Goal: Task Accomplishment & Management: Manage account settings

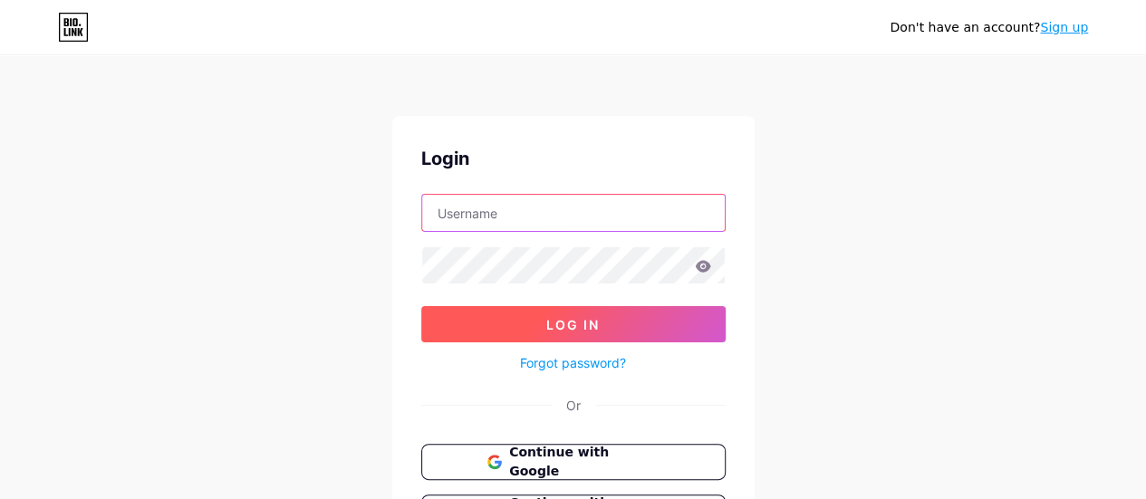
type input "[EMAIL_ADDRESS][DOMAIN_NAME]"
click at [536, 316] on button "Log In" at bounding box center [573, 324] width 304 height 36
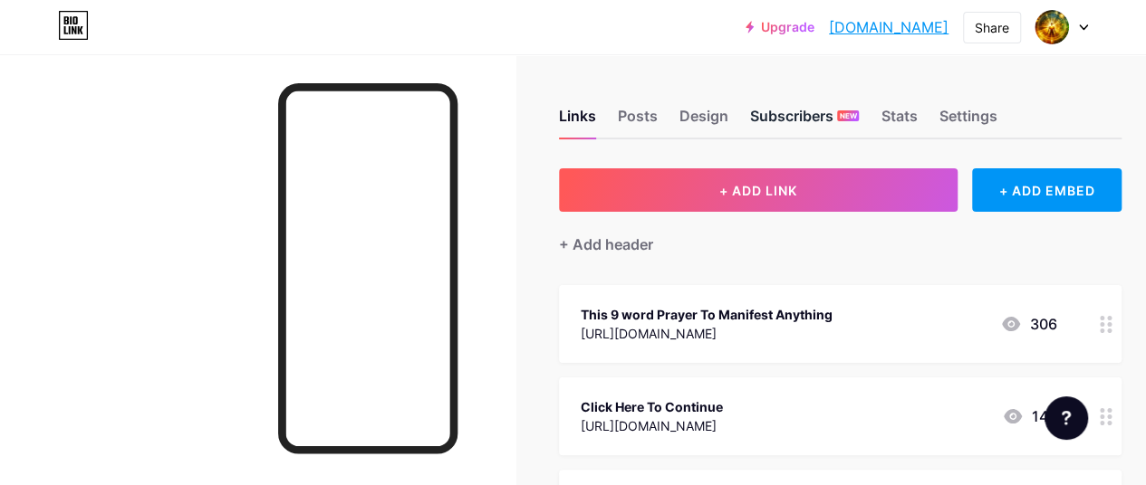
click at [814, 130] on div "Subscribers NEW" at bounding box center [804, 121] width 109 height 33
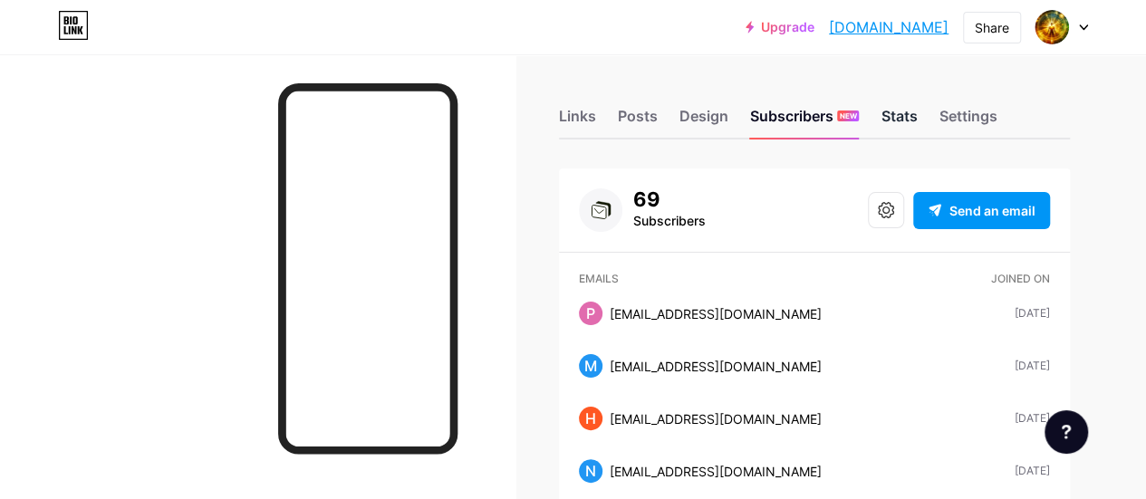
click at [891, 109] on div "Stats" at bounding box center [898, 121] width 36 height 33
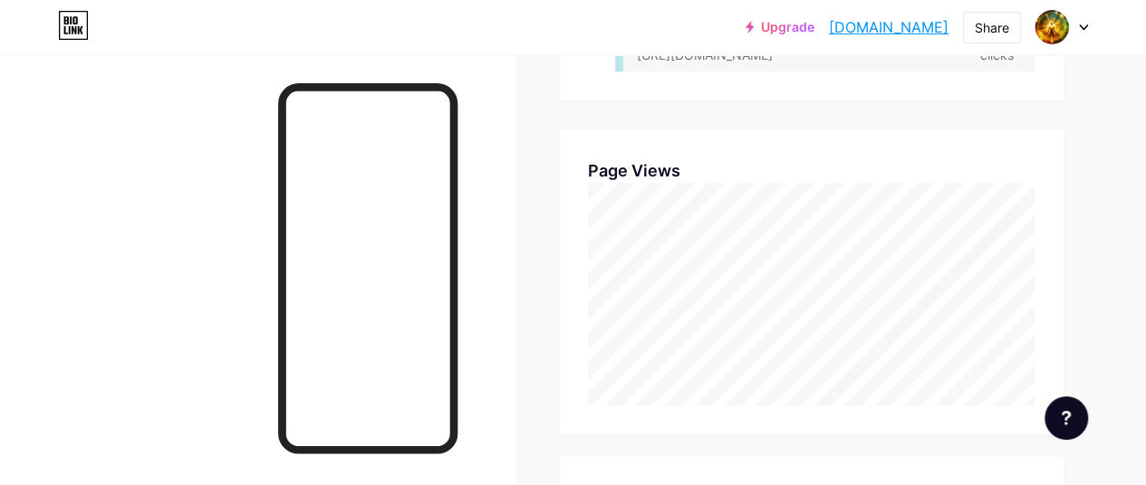
scroll to position [485, 1145]
